Goal: Book appointment/travel/reservation

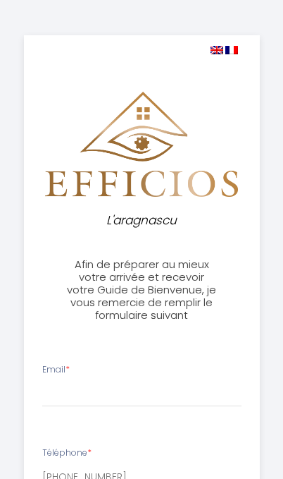
select select
click at [220, 52] on img at bounding box center [217, 50] width 13 height 8
select select
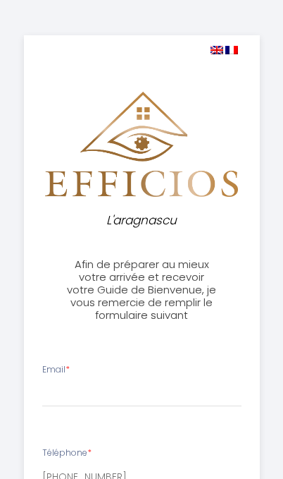
click at [215, 54] on img at bounding box center [217, 50] width 13 height 8
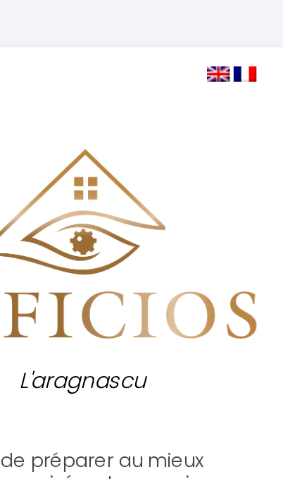
click at [211, 46] on img at bounding box center [217, 50] width 13 height 8
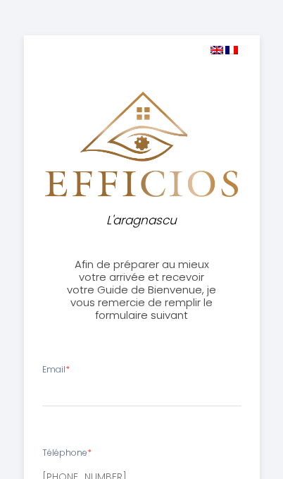
click at [219, 51] on img at bounding box center [217, 50] width 13 height 8
click at [220, 51] on img at bounding box center [217, 50] width 13 height 8
click at [219, 53] on img at bounding box center [217, 50] width 13 height 8
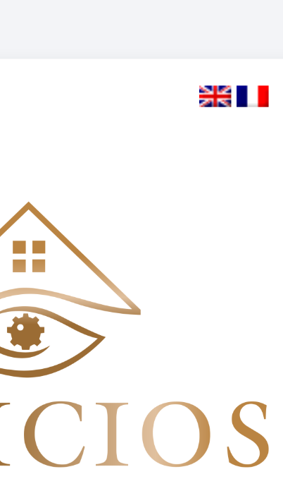
click at [211, 46] on img at bounding box center [217, 50] width 13 height 8
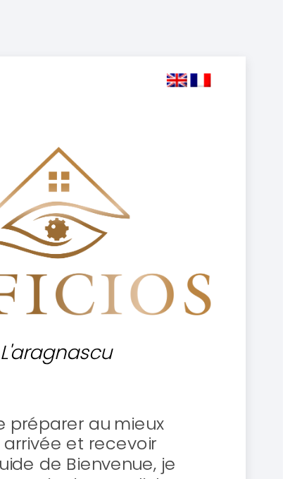
click at [211, 51] on img at bounding box center [217, 50] width 13 height 8
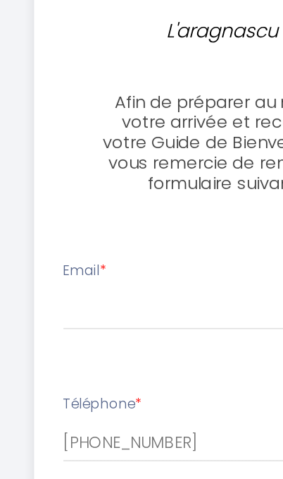
scroll to position [73, 0]
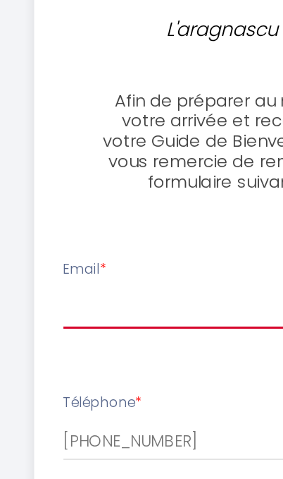
click at [68, 307] on input "Email *" at bounding box center [142, 319] width 200 height 25
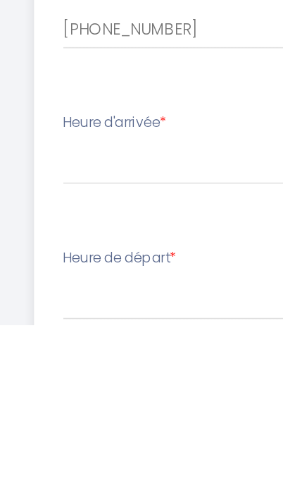
scroll to position [183, 0]
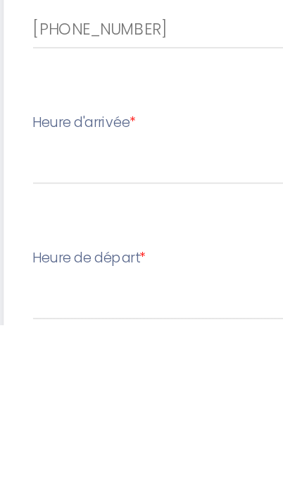
type input "[EMAIL_ADDRESS][DOMAIN_NAME]"
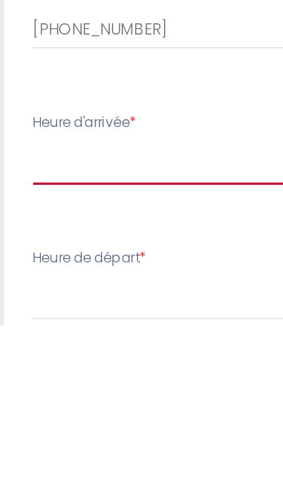
click at [62, 364] on select "15:00 15:30 16:00 16:30 17:00 17:30 18:00 18:30 19:00 19:30 20:00 20:30 21:00 2…" at bounding box center [142, 377] width 200 height 27
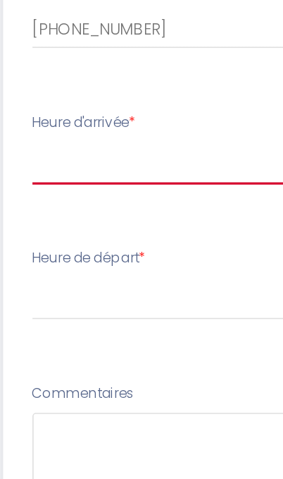
select select "15:00"
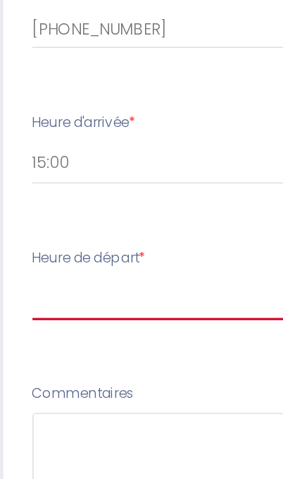
click at [66, 301] on select "00:00 00:30 01:00 01:30 02:00 02:30 03:00 03:30 04:00 04:30 05:00 05:30 06:00 0…" at bounding box center [142, 314] width 200 height 27
select select "10:00"
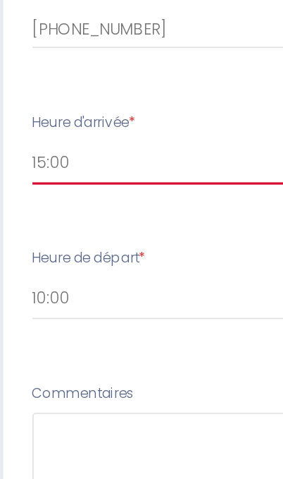
click at [50, 216] on select "15:00 15:30 16:00 16:30 17:00 17:30 18:00 18:30 19:00 19:30 20:00 20:30 21:00 2…" at bounding box center [142, 229] width 200 height 27
click at [52, 216] on select "15:00 15:30 16:00 16:30 17:00 17:30 18:00 18:30 19:00 19:30 20:00 20:30 21:00 2…" at bounding box center [142, 229] width 200 height 27
select select "15:00"
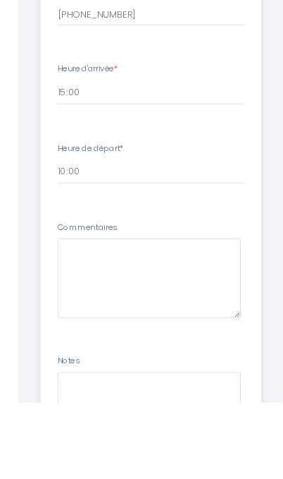
scroll to position [498, 0]
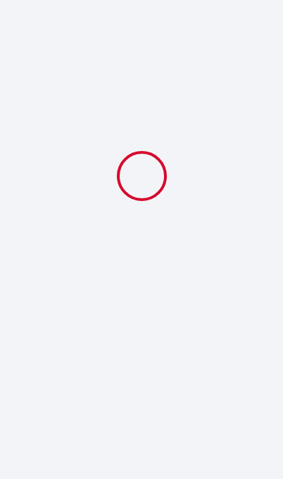
scroll to position [23, 0]
select select "10:00"
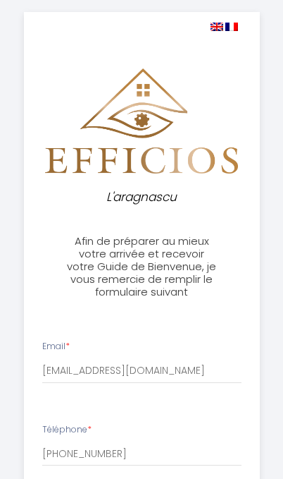
scroll to position [0, 0]
